Goal: Transaction & Acquisition: Download file/media

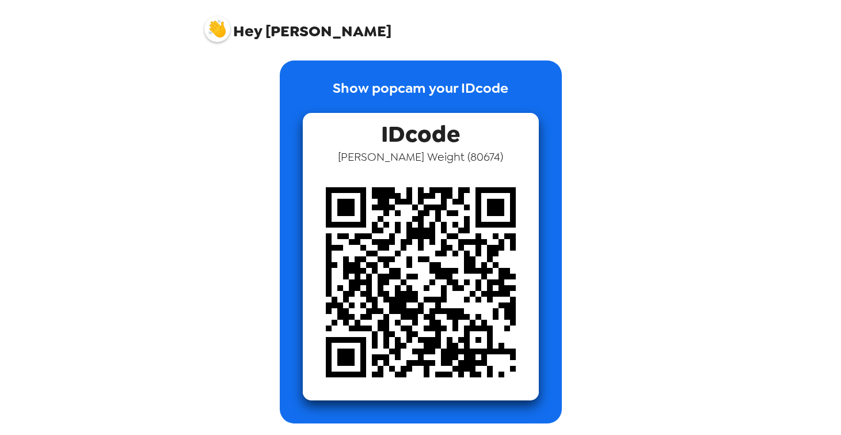
scroll to position [6, 0]
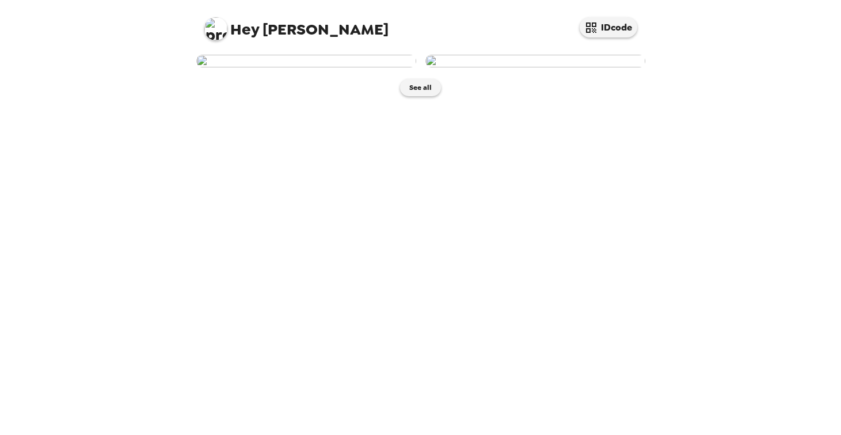
click at [372, 67] on img at bounding box center [306, 61] width 220 height 13
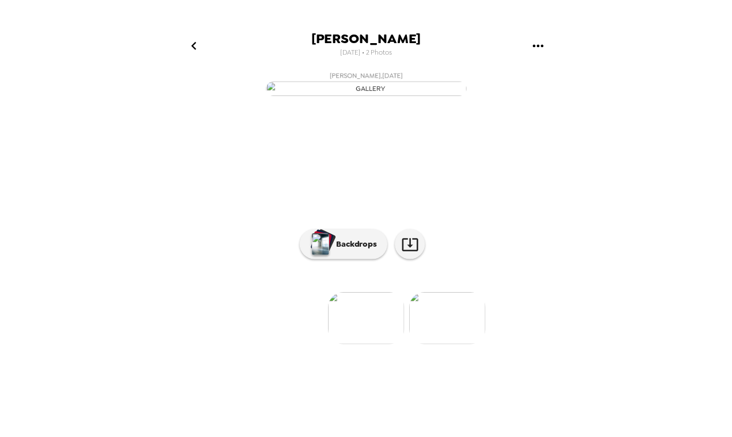
scroll to position [55, 0]
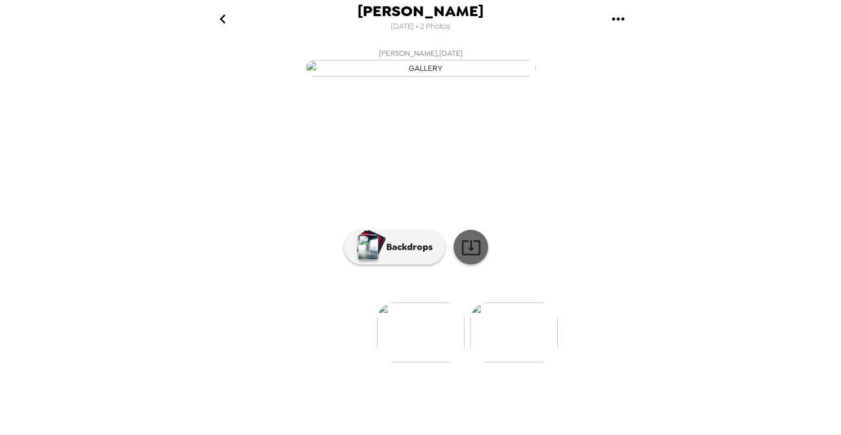
click at [472, 257] on icon at bounding box center [471, 247] width 20 height 20
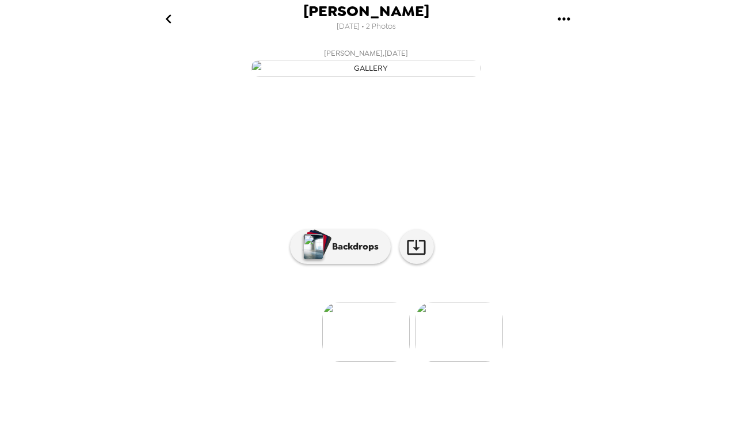
scroll to position [0, 0]
click at [566, 17] on icon "gallery menu" at bounding box center [564, 19] width 18 height 18
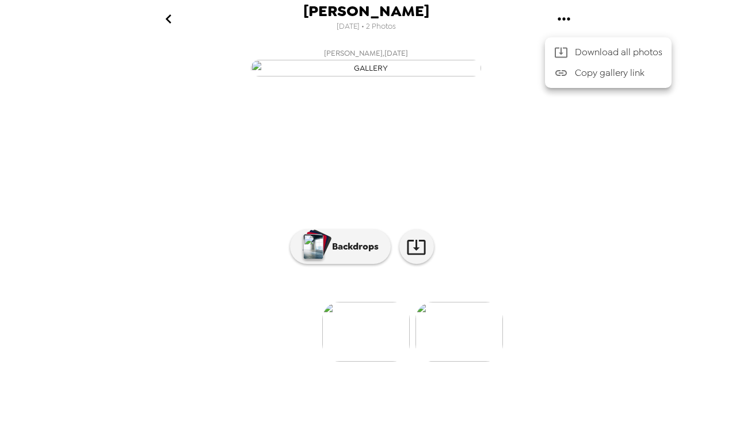
click at [586, 51] on span "Download all photos" at bounding box center [618, 52] width 87 height 14
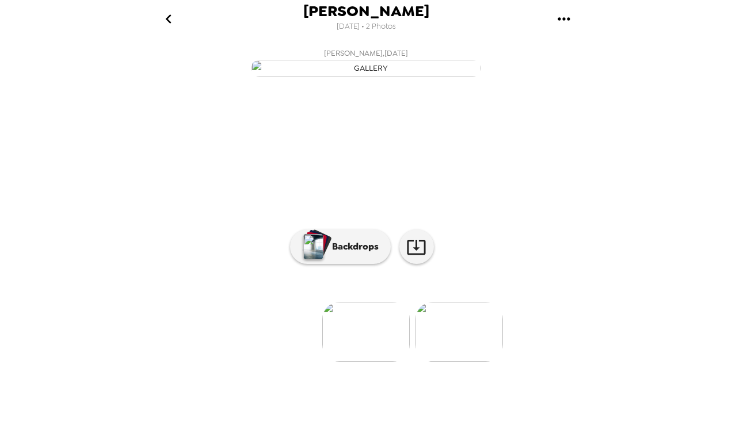
click at [642, 189] on div "[PERSON_NAME] [DATE] • 2 Photos [PERSON_NAME] , [DATE] [PERSON_NAME] , [DATE] 0…" at bounding box center [366, 218] width 732 height 437
